Goal: Transaction & Acquisition: Subscribe to service/newsletter

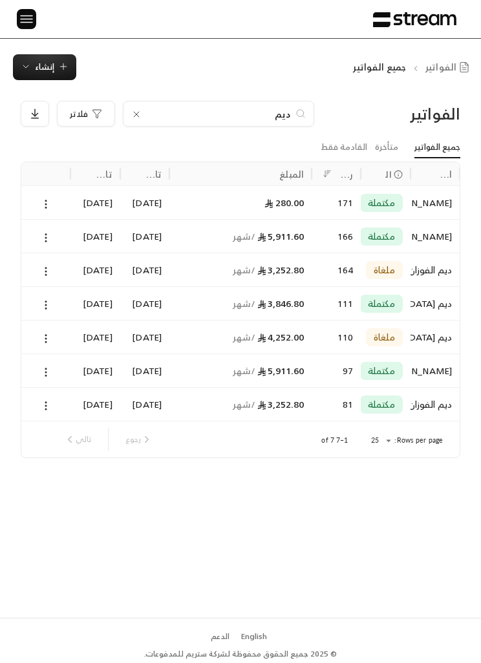
click at [55, 72] on span "إنشاء" at bounding box center [45, 66] width 48 height 15
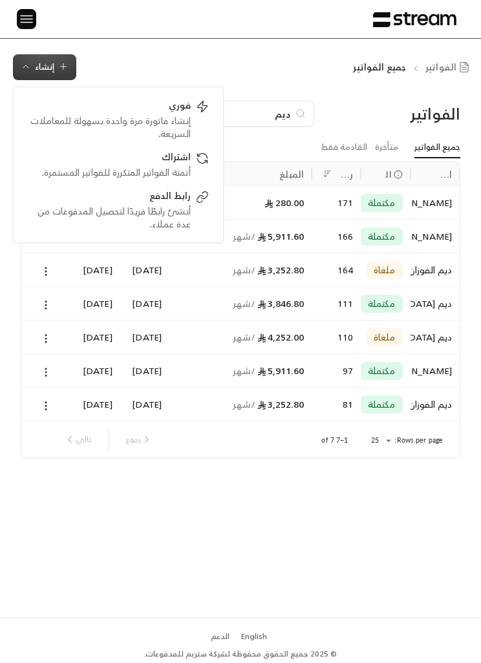
click at [341, 85] on div "الفواتير ديم فلاتر جميع الفواتير متأخرة القادمة فقط اسم العميل الحالة رقم الفات…" at bounding box center [240, 348] width 481 height 537
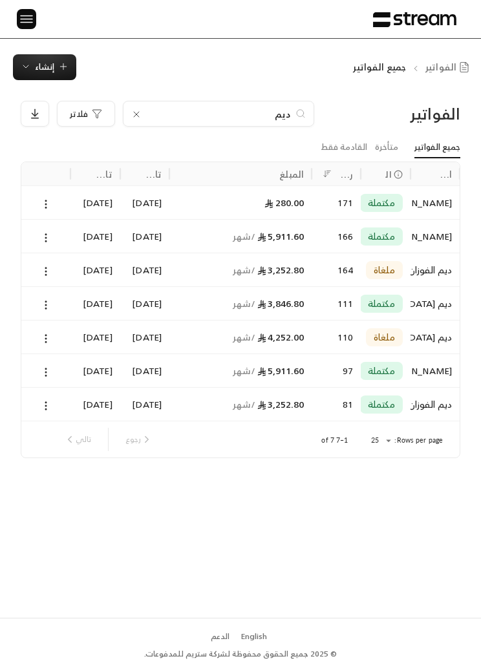
click at [31, 265] on div at bounding box center [46, 269] width 34 height 33
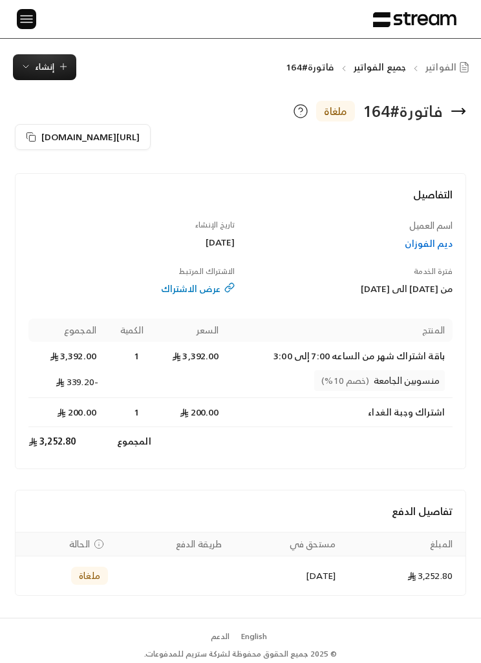
click at [48, 61] on span "إنشاء" at bounding box center [44, 66] width 19 height 15
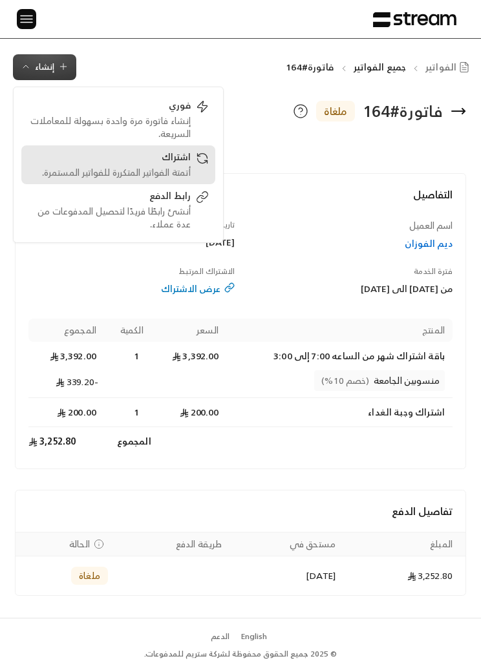
click at [192, 164] on div "اشتراك أتمتة الفواتير المتكررة للفواتير المستمرة." at bounding box center [118, 164] width 181 height 28
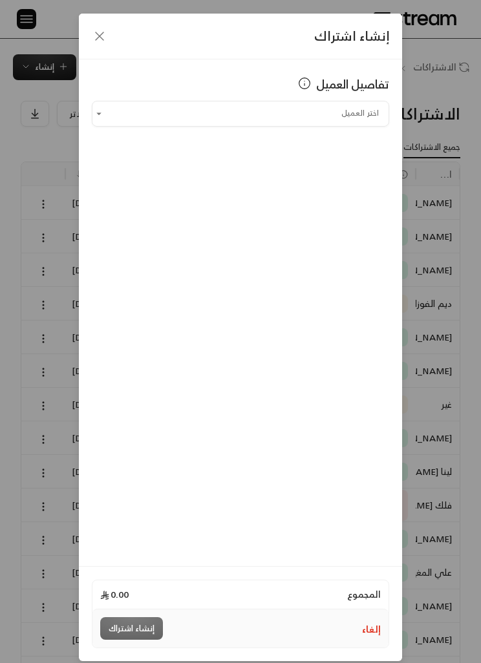
click at [85, 32] on div "إنشاء اشتراك" at bounding box center [240, 37] width 323 height 46
click at [97, 39] on icon "button" at bounding box center [100, 36] width 8 height 8
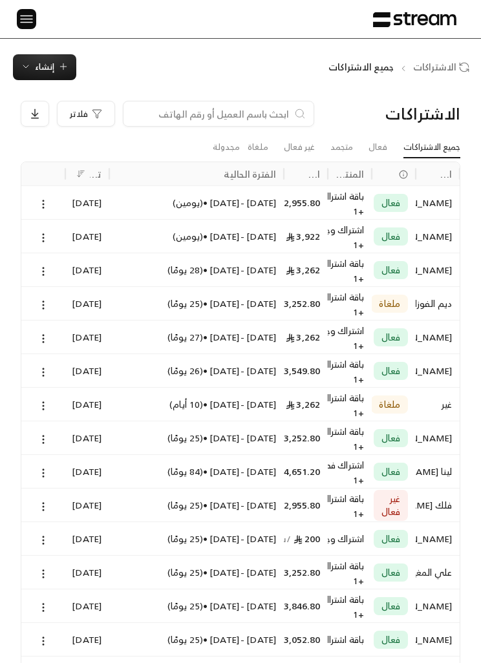
click at [66, 67] on icon "button" at bounding box center [63, 67] width 6 height 0
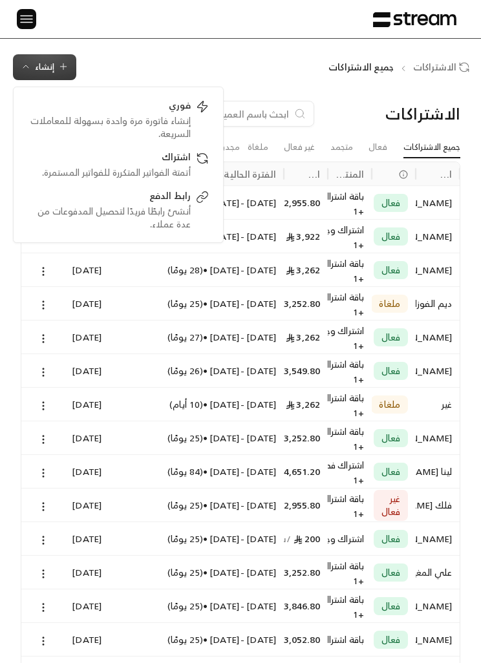
click at [139, 39] on div "الاشتراكات جميع الاشتراكات إنشاء فوري إنشاء فاتورة مرة واحدة بسهولة للمعاملات ا…" at bounding box center [240, 561] width 481 height 1044
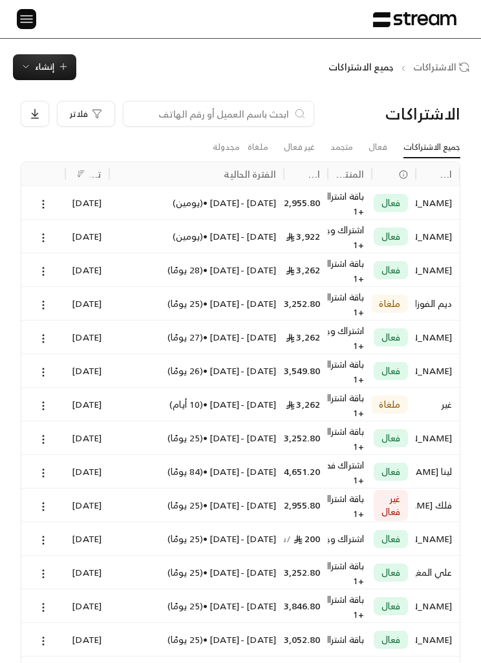
click at [25, 21] on img at bounding box center [27, 19] width 16 height 16
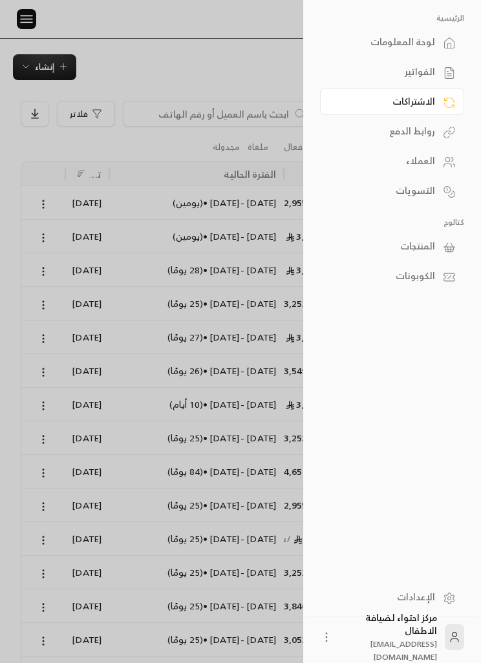
click at [431, 68] on div "الفواتير" at bounding box center [385, 71] width 99 height 13
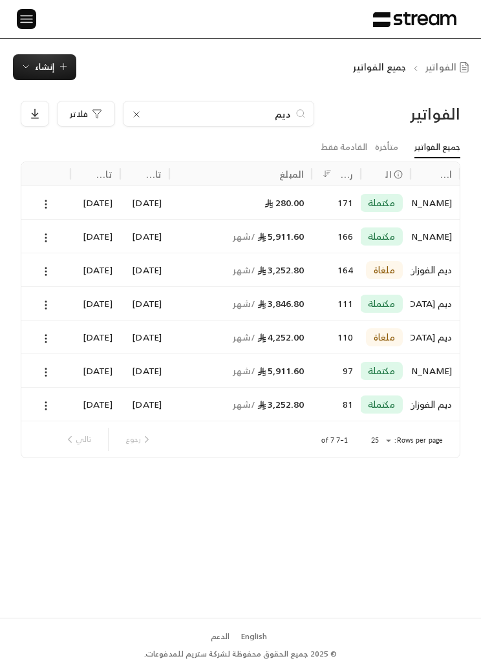
click at [323, 262] on div "164" at bounding box center [336, 269] width 34 height 33
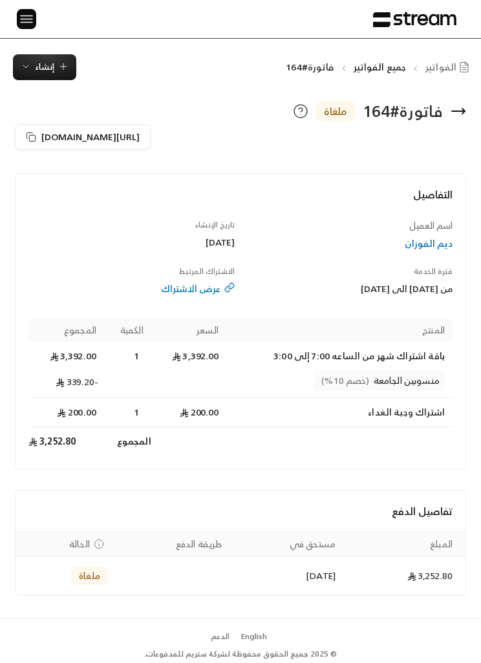
click at [45, 67] on span "إنشاء" at bounding box center [44, 66] width 19 height 15
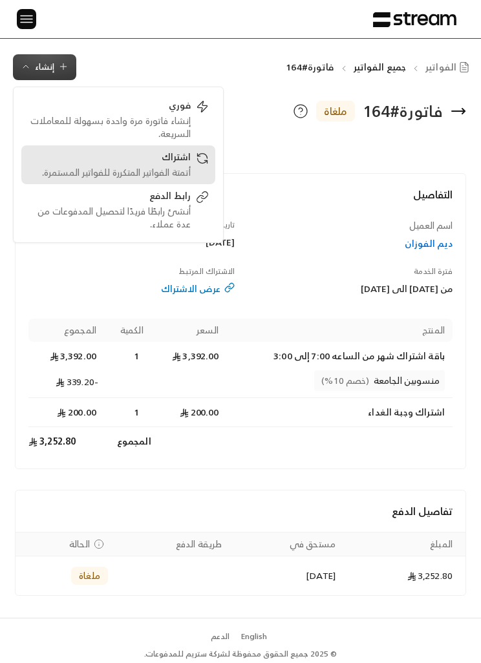
click at [174, 169] on div "أتمتة الفواتير المتكررة للفواتير المستمرة." at bounding box center [109, 172] width 163 height 13
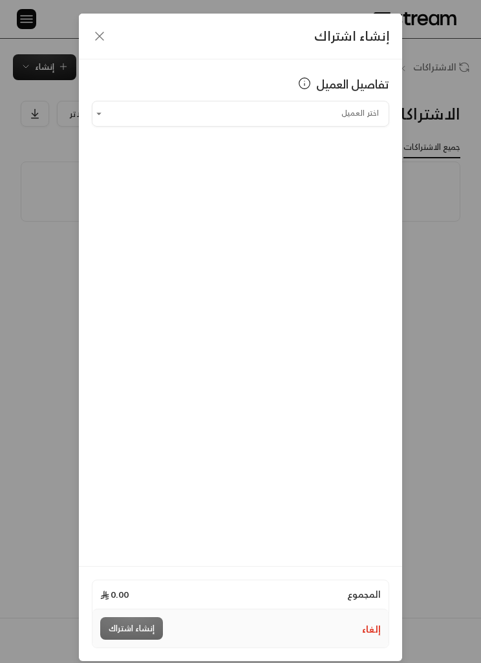
click at [328, 118] on input "اختر العميل" at bounding box center [240, 113] width 297 height 21
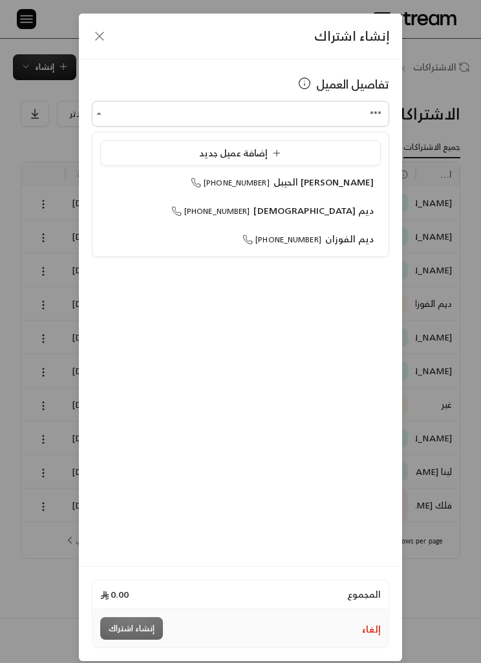
click at [358, 209] on span "ديم [DEMOGRAPHIC_DATA]" at bounding box center [313, 210] width 120 height 16
type input "**********"
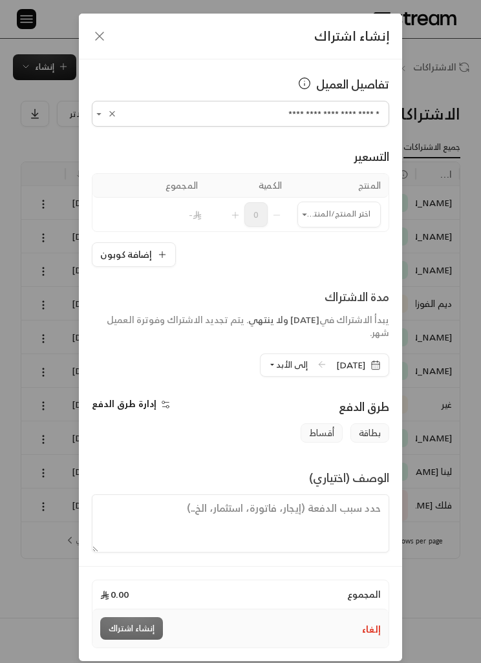
click at [449, 313] on div "**********" at bounding box center [240, 331] width 481 height 663
click at [312, 222] on input "اختر العميل" at bounding box center [338, 213] width 83 height 21
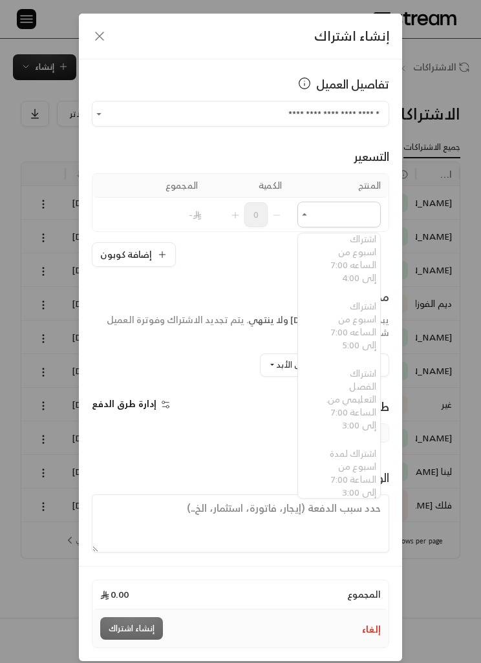
scroll to position [150, -11]
click at [439, 215] on div "**********" at bounding box center [240, 331] width 481 height 663
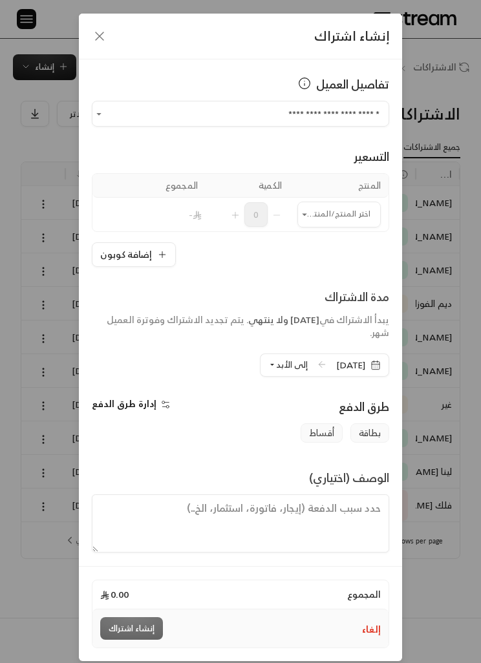
click at [98, 30] on icon "button" at bounding box center [100, 36] width 16 height 16
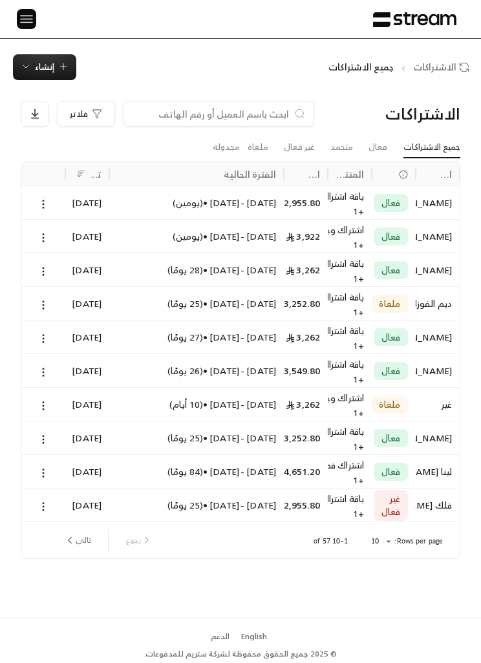
click at [49, 64] on span "إنشاء" at bounding box center [44, 66] width 19 height 15
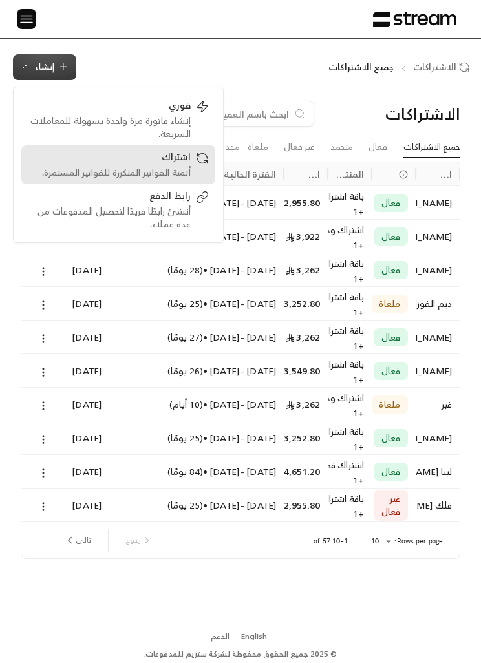
click at [190, 160] on div "اشتراك" at bounding box center [109, 158] width 163 height 16
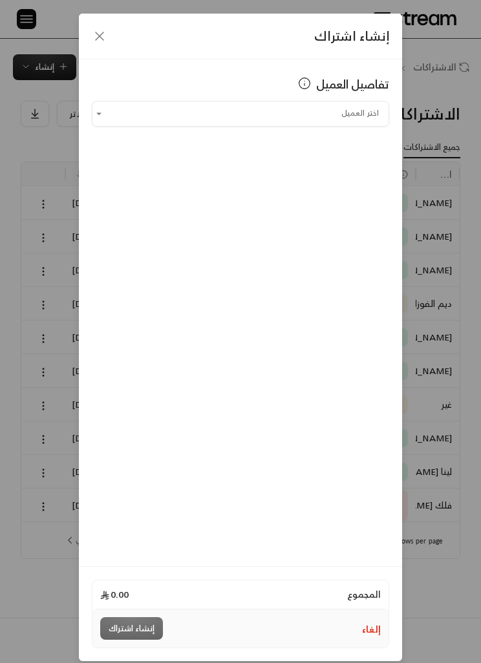
click at [351, 110] on input "اختر العميل" at bounding box center [240, 113] width 297 height 21
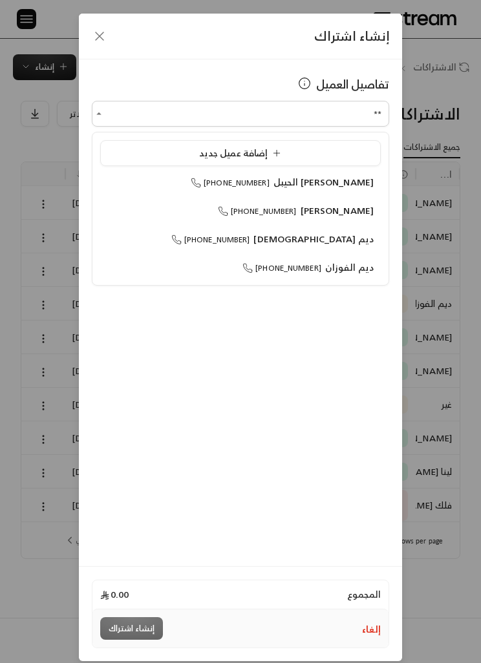
click at [360, 241] on span "ديم [DEMOGRAPHIC_DATA]" at bounding box center [313, 239] width 120 height 16
type input "**********"
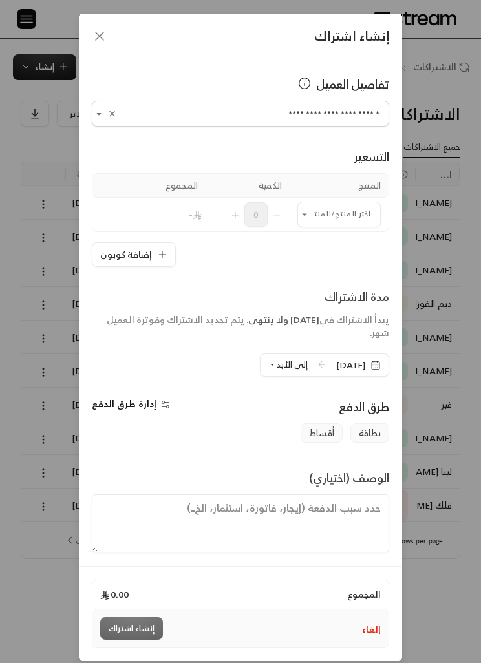
click at [340, 103] on input "**********" at bounding box center [240, 113] width 297 height 21
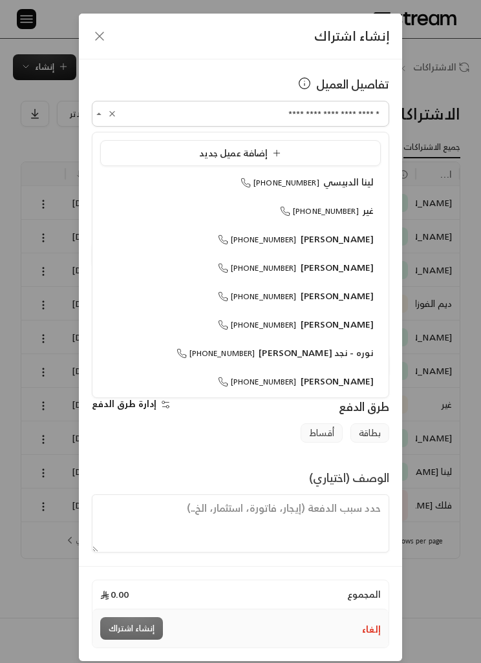
scroll to position [377, 0]
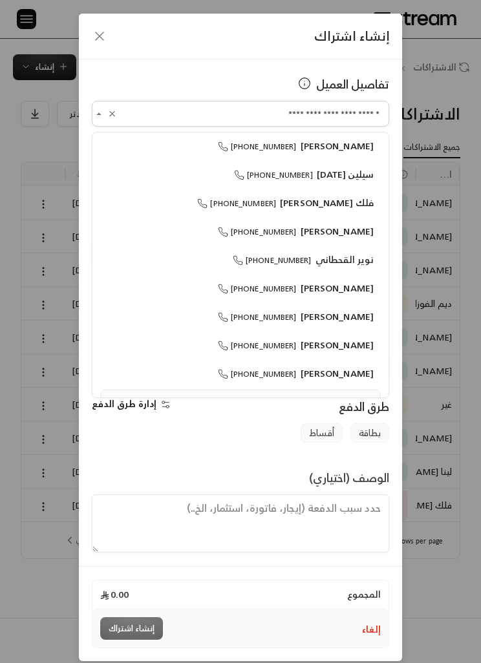
click at [105, 110] on button "Close" at bounding box center [99, 114] width 14 height 14
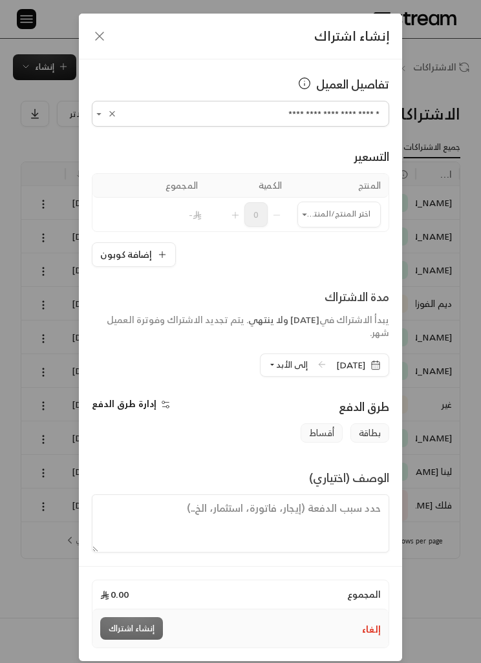
click at [109, 108] on button "Clear" at bounding box center [112, 114] width 15 height 15
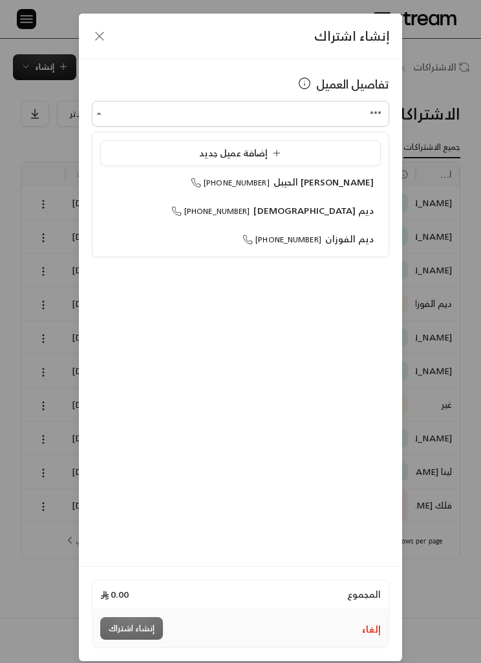
click at [360, 250] on li "ديم الفوزان [PHONE_NUMBER]" at bounding box center [240, 239] width 280 height 25
type input "**********"
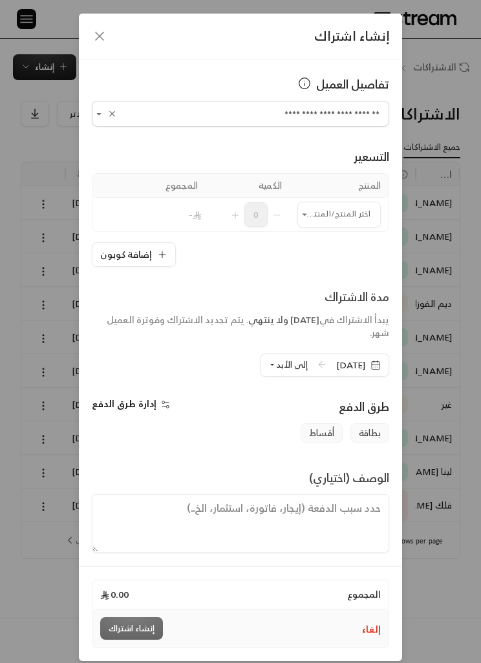
click at [365, 218] on input "اختر العميل" at bounding box center [338, 213] width 83 height 21
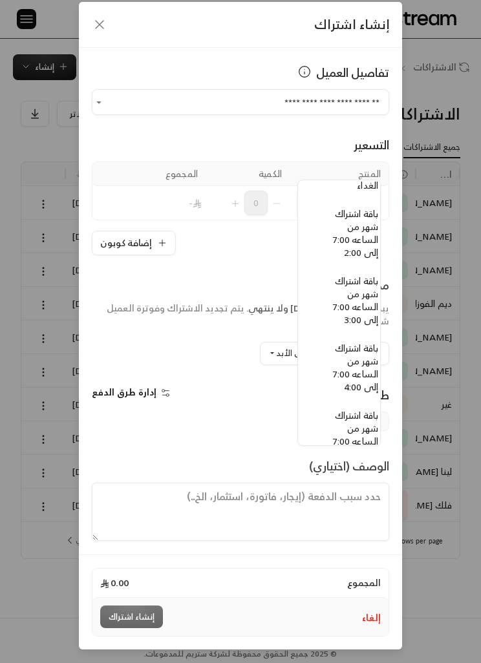
scroll to position [1030, -14]
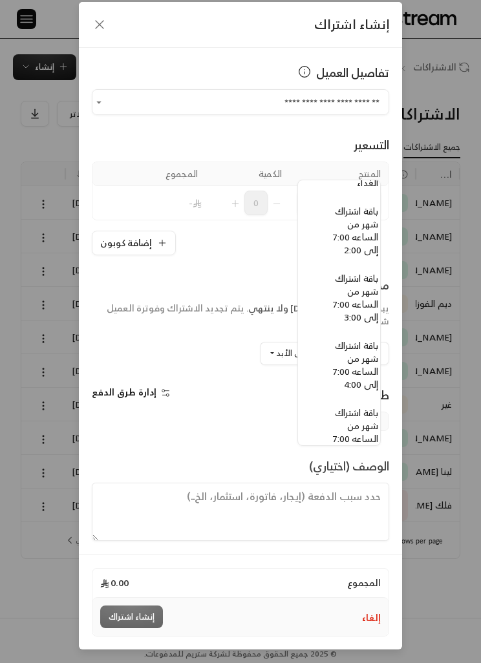
click at [364, 300] on span "باقة اشتراك شهر من الساعه 7:00 إلى 3:00" at bounding box center [355, 297] width 45 height 55
type input "**********"
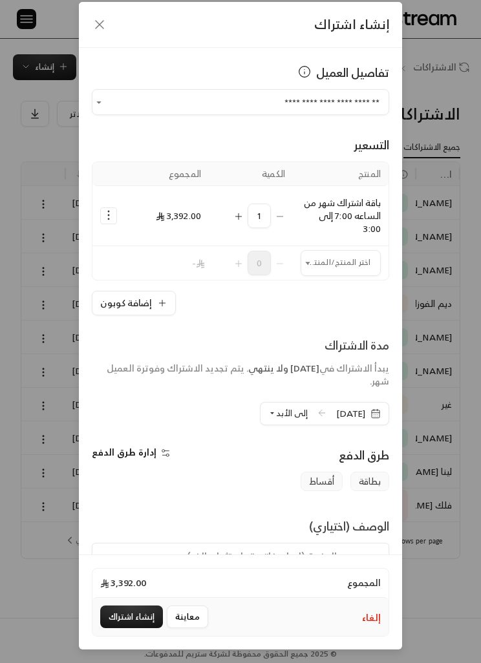
click at [319, 252] on input "اختر العميل" at bounding box center [340, 262] width 80 height 21
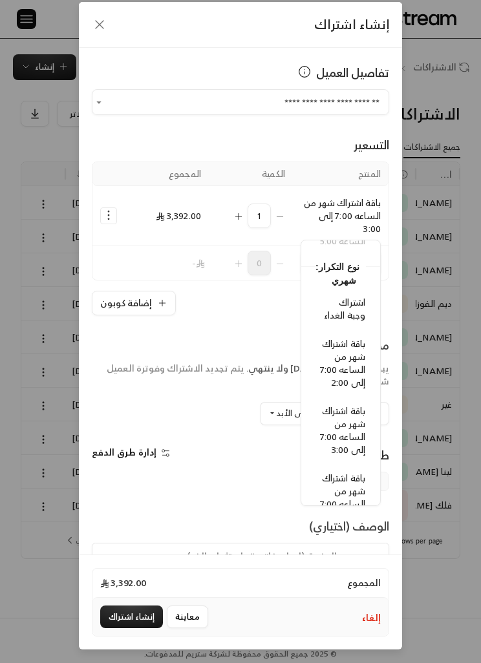
scroll to position [1048, 0]
click at [355, 304] on span "اشتراك وجبة الغداء" at bounding box center [344, 307] width 41 height 29
type input "**********"
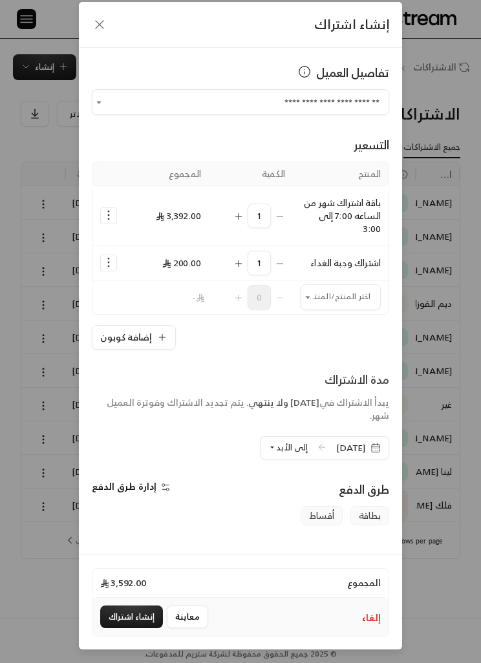
click at [106, 209] on icon "Selected Products" at bounding box center [108, 215] width 13 height 13
click at [121, 237] on link "إضافة كوبون" at bounding box center [149, 247] width 80 height 21
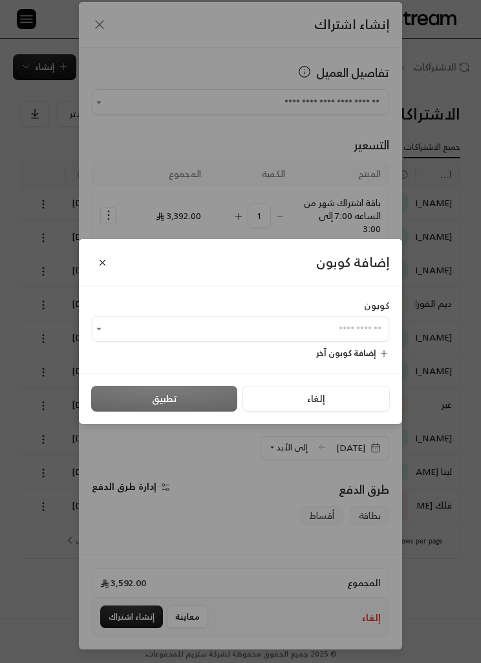
click at [160, 332] on input "اختر العميل" at bounding box center [240, 328] width 297 height 21
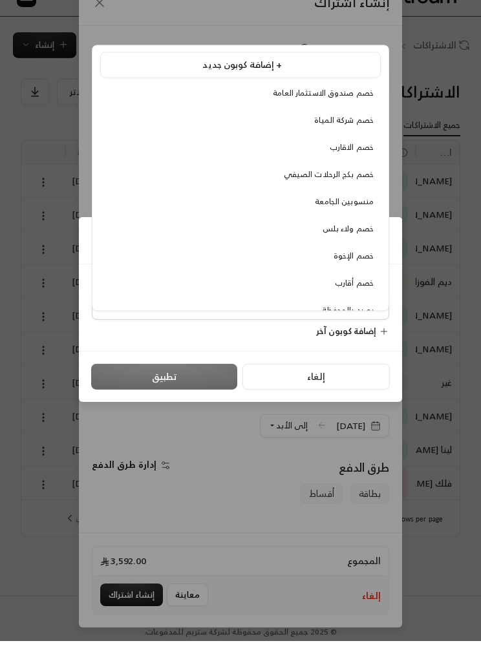
scroll to position [12, 0]
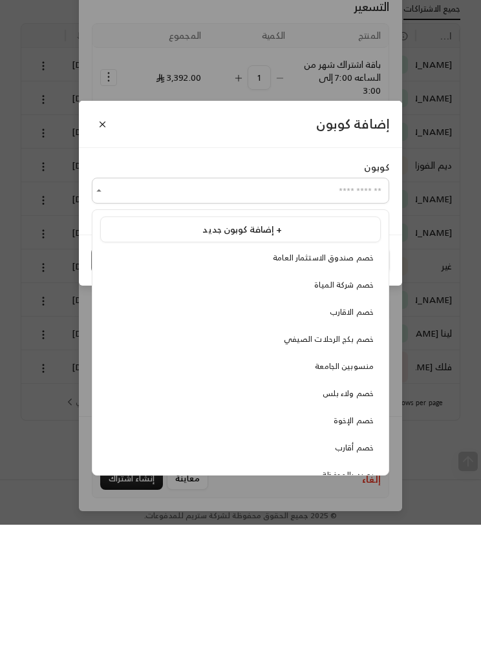
click at [360, 497] on span "منسوبين الجامعة" at bounding box center [344, 504] width 59 height 14
type input "**********"
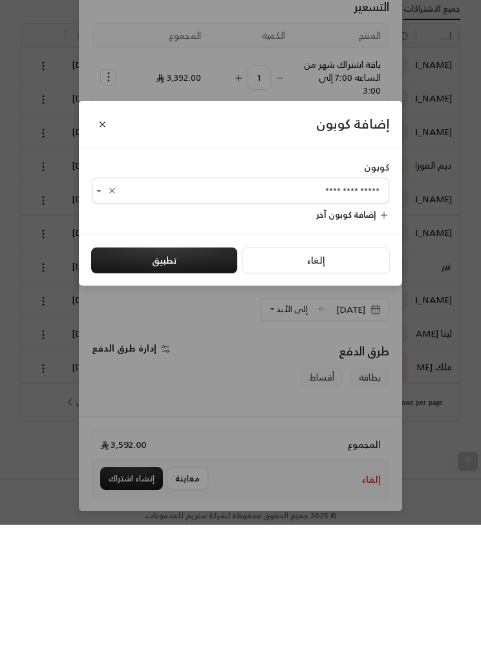
click at [197, 386] on button "تطبيق" at bounding box center [164, 399] width 146 height 26
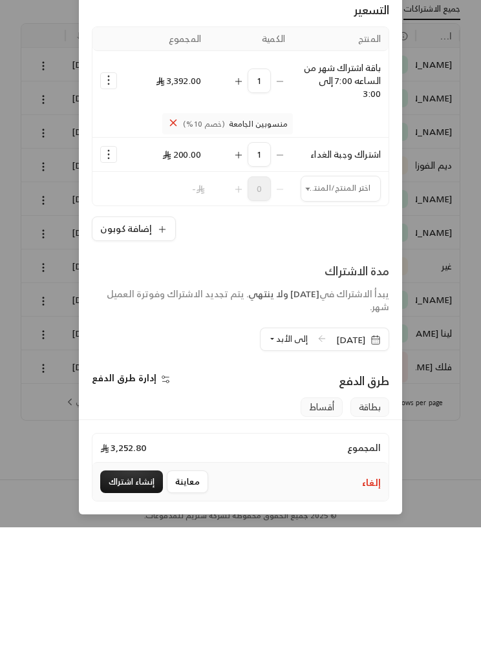
click at [276, 467] on span "إلى الأبد" at bounding box center [292, 474] width 32 height 15
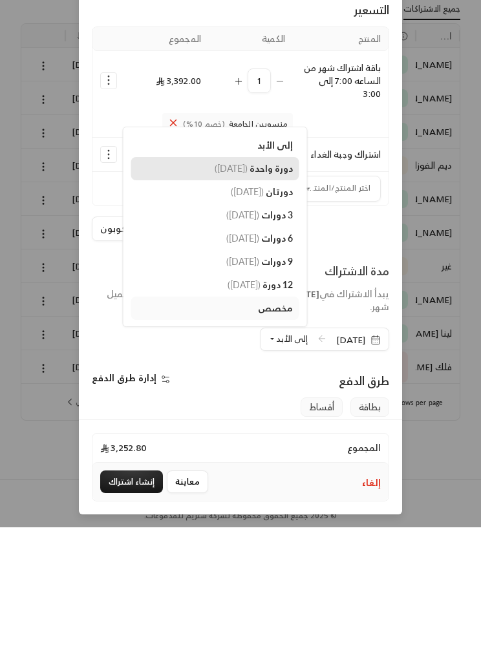
click at [254, 306] on span "دورة واحدة" at bounding box center [270, 303] width 43 height 11
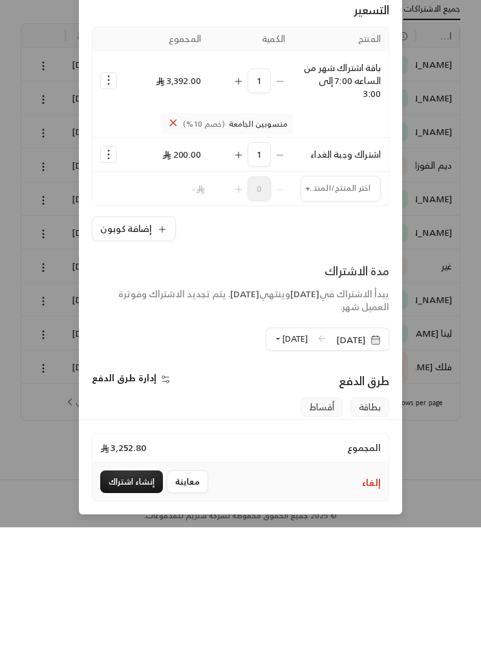
click at [364, 480] on span "[DATE]" at bounding box center [350, 475] width 29 height 13
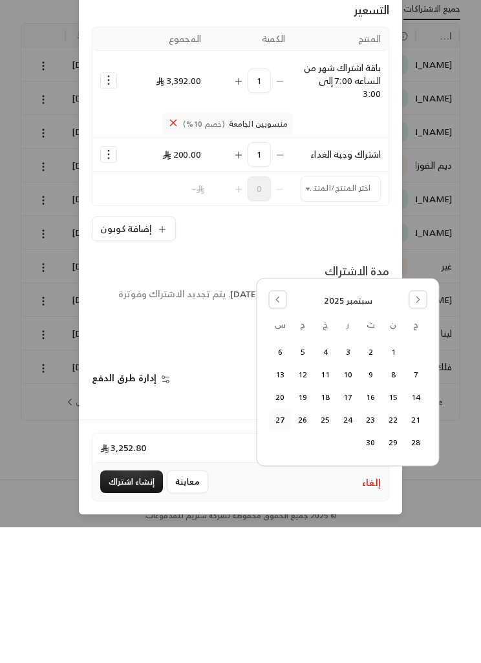
click at [418, 575] on button "28" at bounding box center [415, 577] width 21 height 21
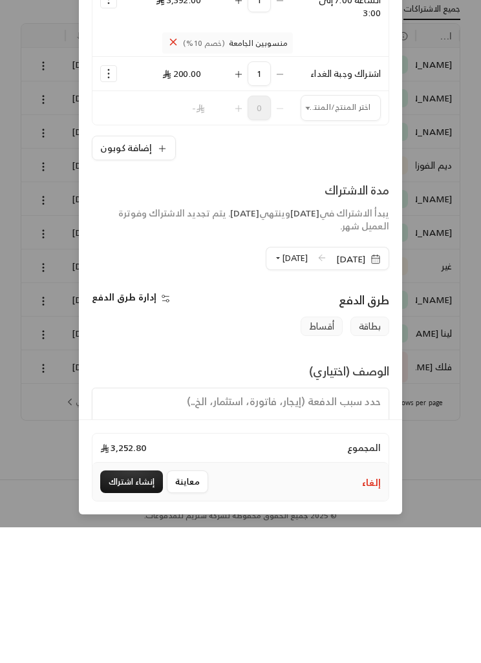
scroll to position [81, 0]
click at [130, 628] on button "إنشاء اشتراك" at bounding box center [131, 617] width 63 height 23
